Goal: Navigation & Orientation: Find specific page/section

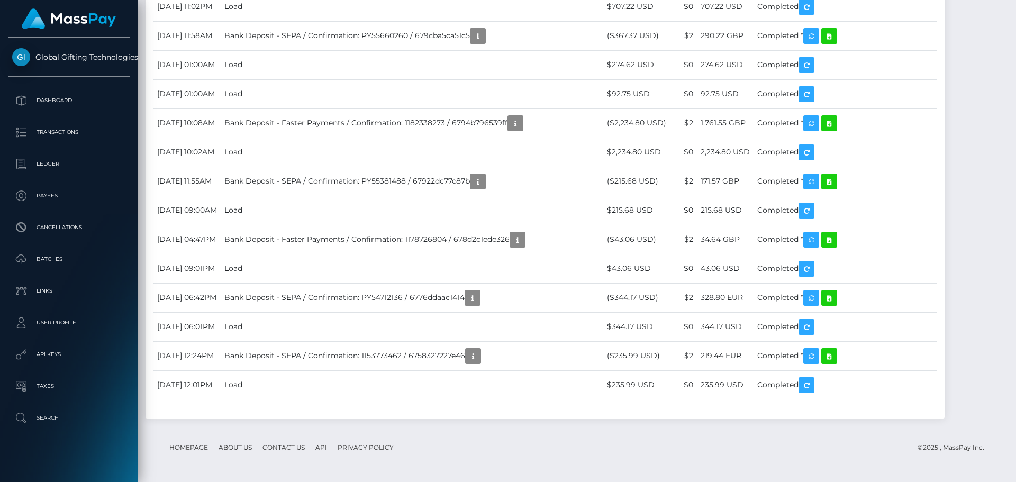
scroll to position [2699, 0]
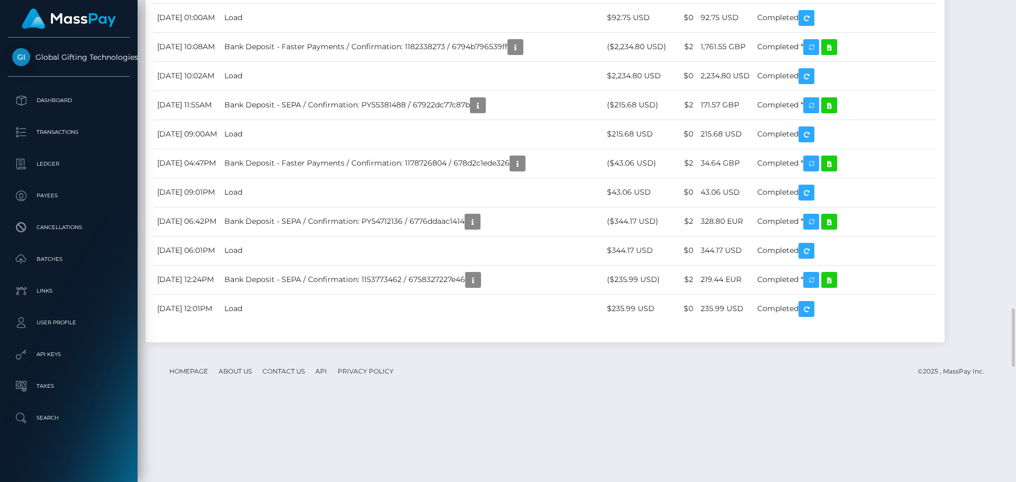
scroll to position [2751, 0]
